Goal: Check status: Check status

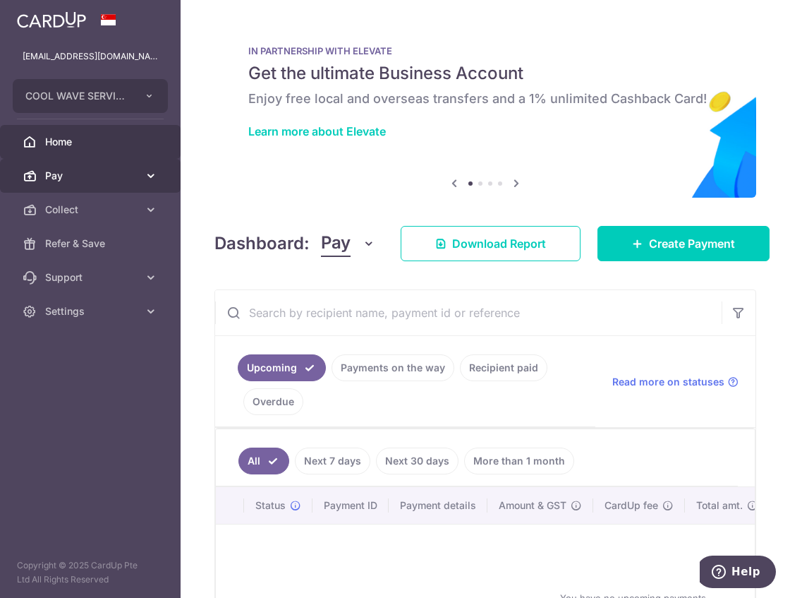
click at [102, 177] on span "Pay" at bounding box center [91, 176] width 93 height 14
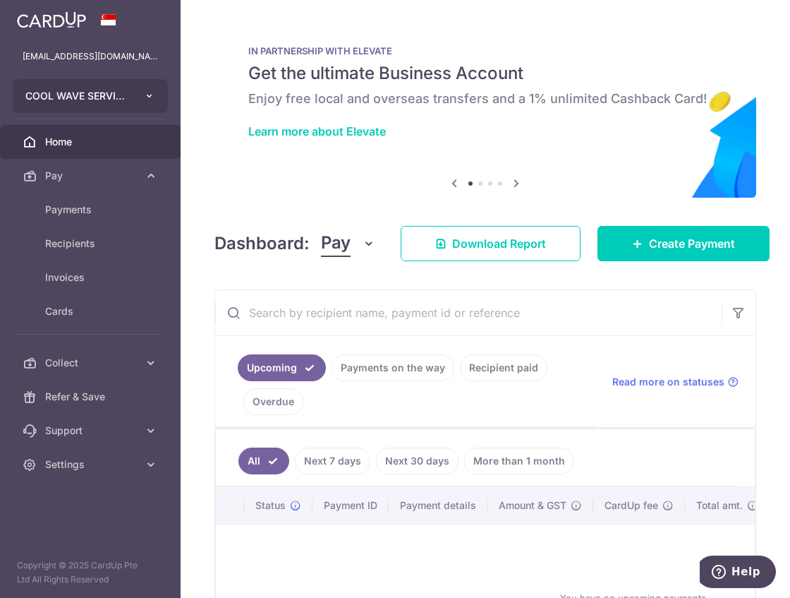
drag, startPoint x: 107, startPoint y: 121, endPoint x: 117, endPoint y: 102, distance: 22.1
click at [109, 121] on ul "coolwave_albert@yahoo.com.sg COOL WAVE SERVICES Add new company COOL WAVE SERVI…" at bounding box center [90, 261] width 181 height 442
click at [118, 100] on span "COOL WAVE SERVICES" at bounding box center [77, 96] width 104 height 14
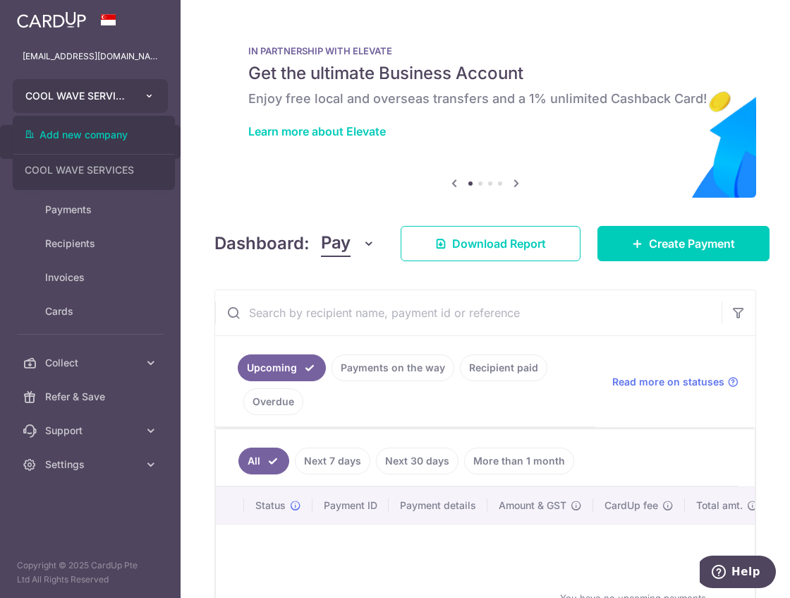
click at [118, 103] on button "COOL WAVE SERVICES COOL WAVE SERVICES" at bounding box center [90, 96] width 155 height 34
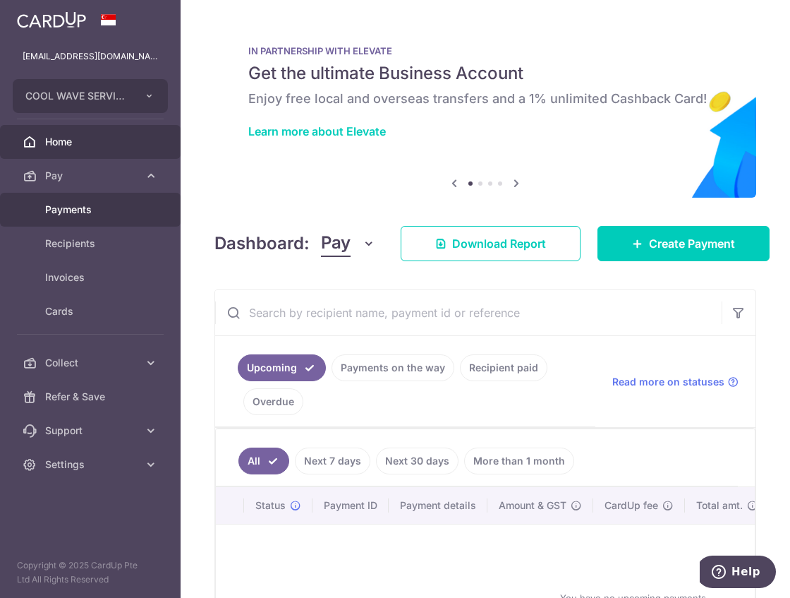
click at [106, 209] on span "Payments" at bounding box center [91, 209] width 93 height 14
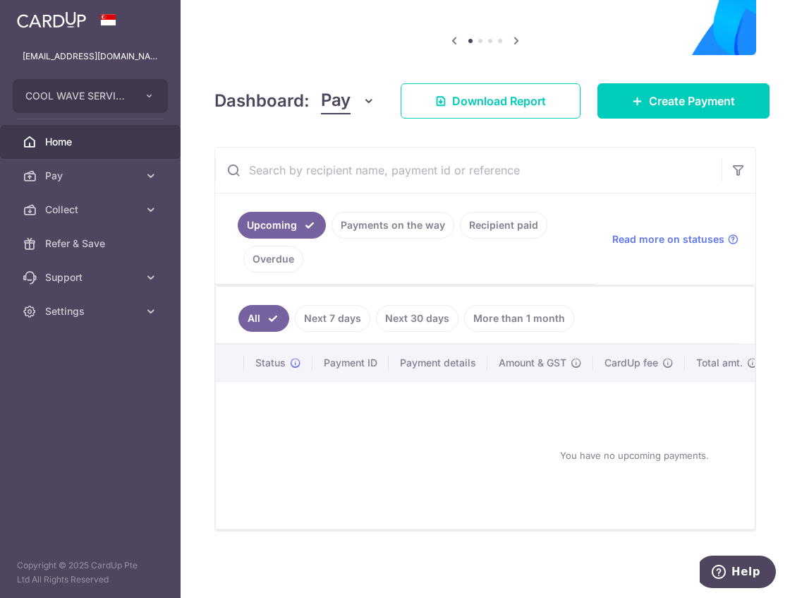
click at [362, 217] on link "Payments on the way" at bounding box center [393, 225] width 123 height 27
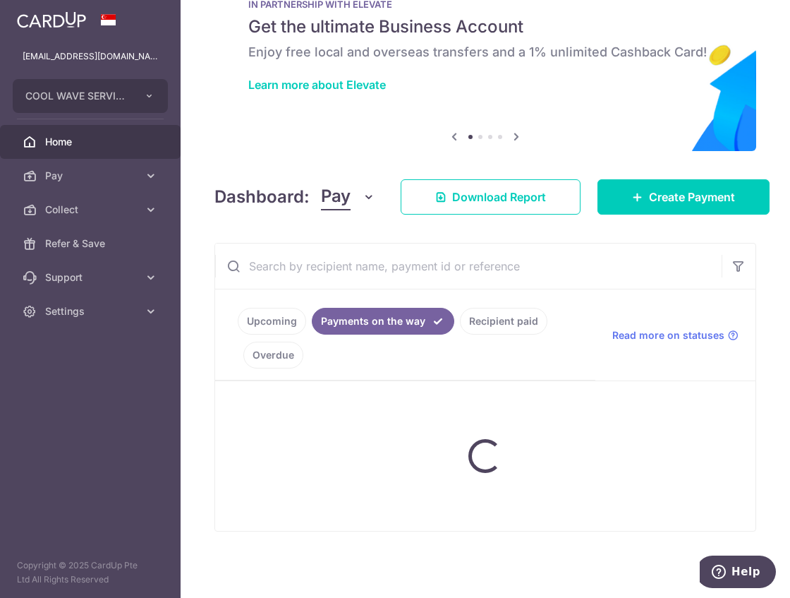
scroll to position [45, 0]
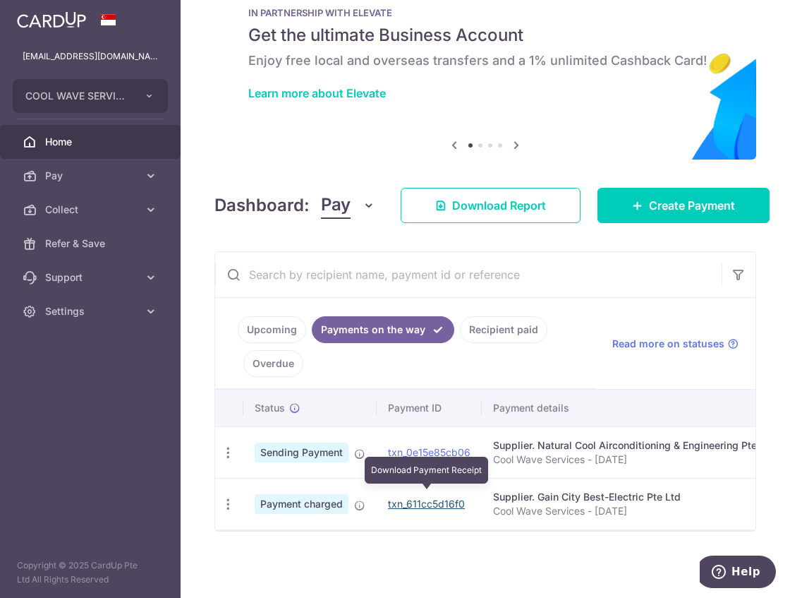
click at [435, 497] on link "txn_611cc5d16f0" at bounding box center [426, 503] width 77 height 12
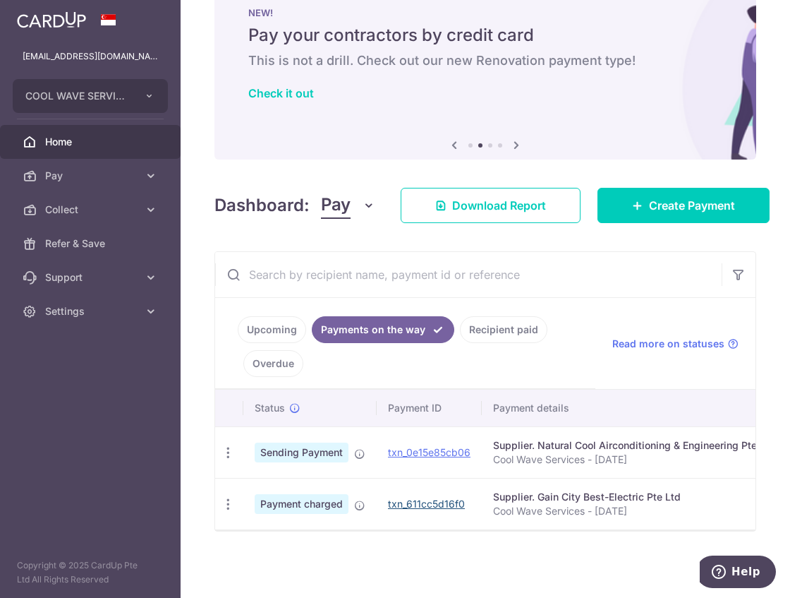
drag, startPoint x: 652, startPoint y: 108, endPoint x: 657, endPoint y: 98, distance: 11.0
click at [654, 107] on div "NEW! Pay your contractors by credit card This is not a drill. Check out our new…" at bounding box center [485, 54] width 542 height 141
